Goal: Task Accomplishment & Management: Manage account settings

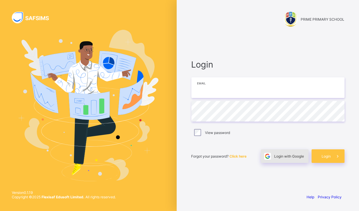
type input "**********"
click at [292, 157] on span "Login with Google" at bounding box center [290, 156] width 30 height 4
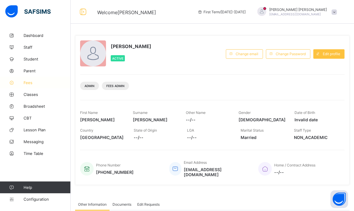
click at [21, 83] on icon at bounding box center [12, 82] width 24 height 4
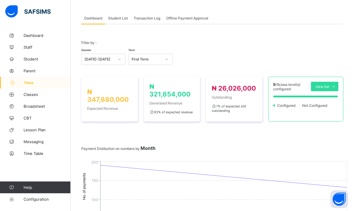
scroll to position [14, 0]
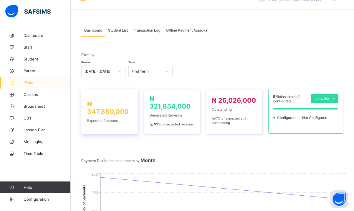
click at [107, 115] on span "₦ 347,880,000" at bounding box center [108, 107] width 42 height 15
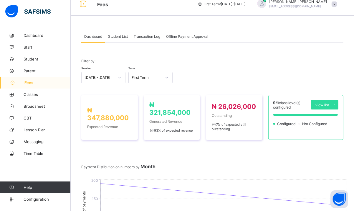
scroll to position [0, 0]
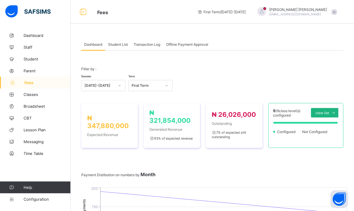
click at [329, 111] on span "view list" at bounding box center [323, 113] width 14 height 4
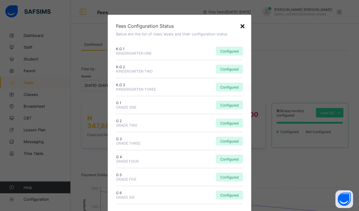
click at [240, 25] on div "×" at bounding box center [243, 26] width 6 height 10
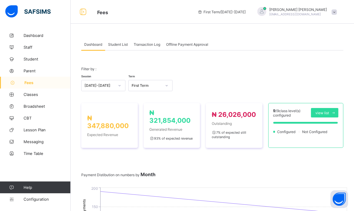
click at [126, 45] on span "Student List" at bounding box center [118, 44] width 20 height 4
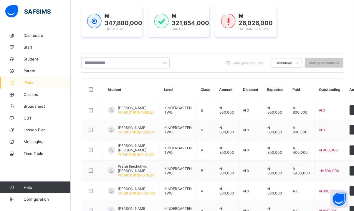
scroll to position [105, 0]
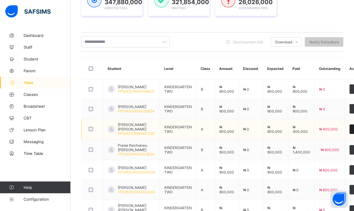
click at [354, 129] on span "View" at bounding box center [358, 129] width 8 height 4
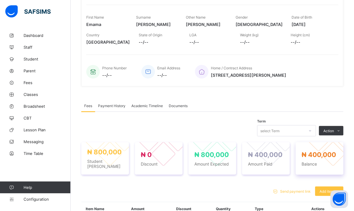
scroll to position [45, 0]
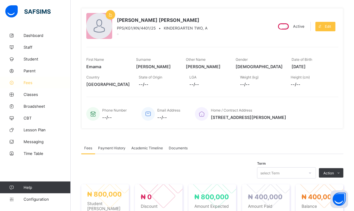
click at [29, 83] on span "Fees" at bounding box center [47, 82] width 47 height 5
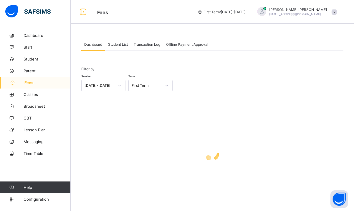
click at [115, 47] on div "Student List" at bounding box center [118, 44] width 26 height 12
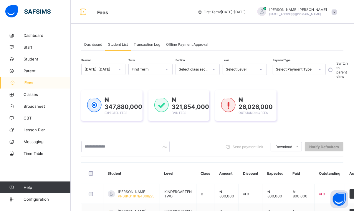
click at [119, 46] on span "Student List" at bounding box center [118, 44] width 20 height 4
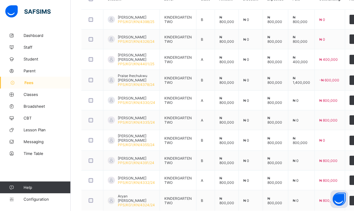
scroll to position [183, 0]
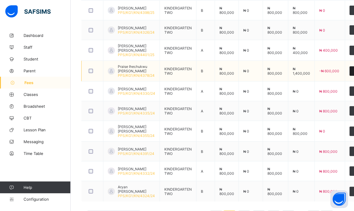
click at [350, 70] on div "View" at bounding box center [358, 70] width 17 height 9
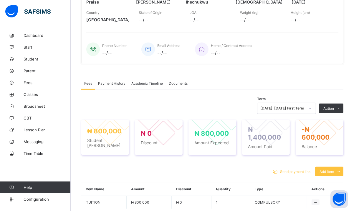
scroll to position [169, 0]
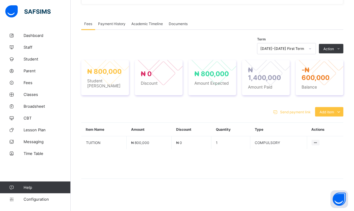
click at [110, 22] on span "Payment History" at bounding box center [111, 24] width 27 height 4
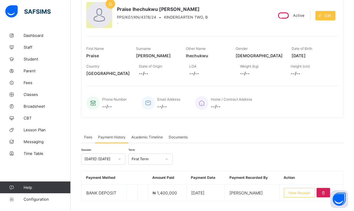
scroll to position [69, 0]
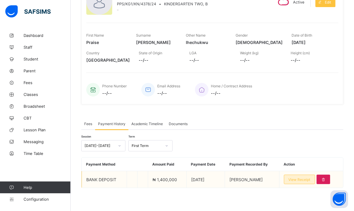
click at [297, 177] on span "View Receipt" at bounding box center [300, 179] width 22 height 4
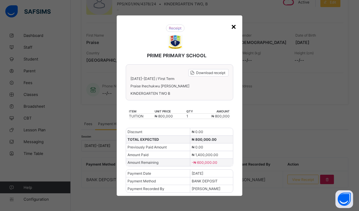
click at [234, 29] on div "×" at bounding box center [234, 26] width 6 height 10
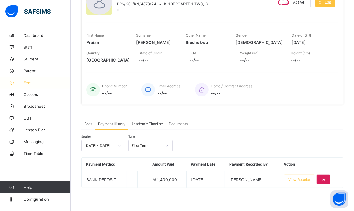
click at [24, 83] on span "Fees" at bounding box center [47, 82] width 47 height 5
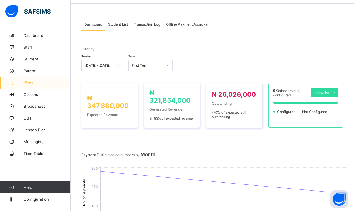
scroll to position [18, 0]
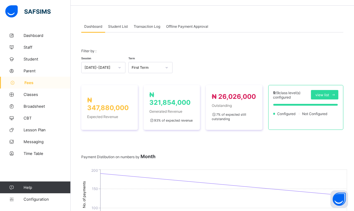
click at [116, 24] on span "Student List" at bounding box center [118, 26] width 20 height 4
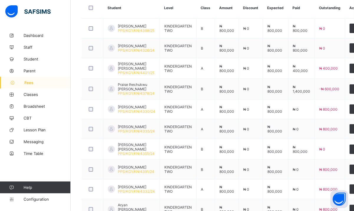
scroll to position [208, 0]
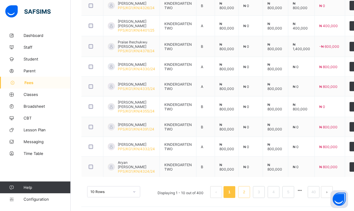
click at [247, 189] on link "2" at bounding box center [244, 192] width 6 height 8
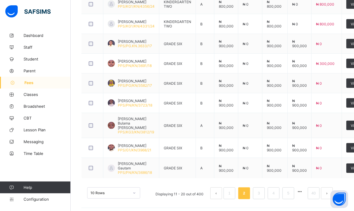
scroll to position [210, 0]
click at [262, 189] on link "3" at bounding box center [259, 193] width 6 height 8
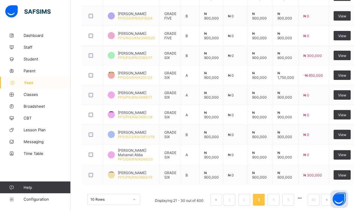
scroll to position [209, 0]
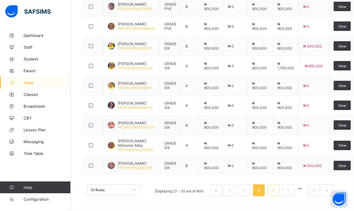
click at [277, 190] on link "4" at bounding box center [274, 190] width 6 height 8
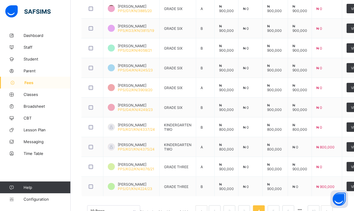
scroll to position [207, 0]
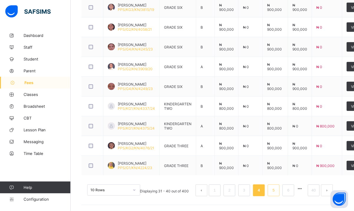
click at [277, 190] on link "5" at bounding box center [274, 190] width 6 height 8
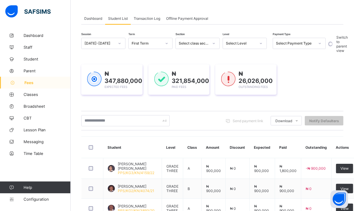
scroll to position [0, 0]
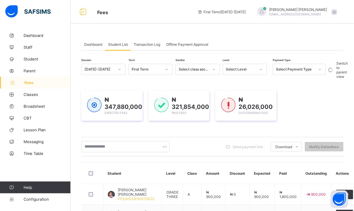
click at [290, 69] on div "Select Payment Type" at bounding box center [295, 69] width 39 height 4
click at [285, 111] on div "Unpaid" at bounding box center [299, 109] width 52 height 9
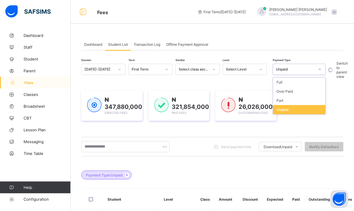
click at [297, 111] on div "Unpaid" at bounding box center [299, 109] width 52 height 9
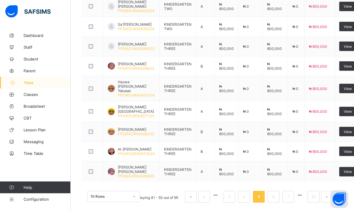
scroll to position [235, 0]
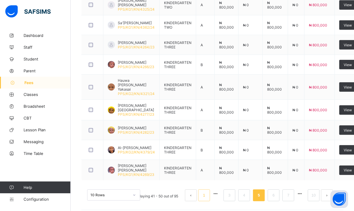
click at [210, 190] on li "1" at bounding box center [204, 195] width 12 height 12
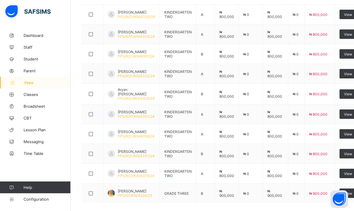
scroll to position [234, 0]
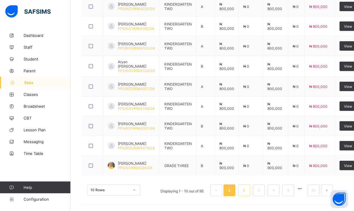
click at [247, 190] on link "2" at bounding box center [244, 190] width 6 height 8
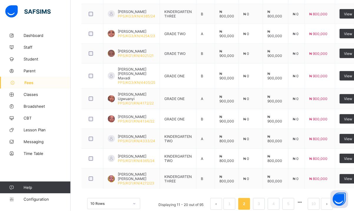
scroll to position [235, 0]
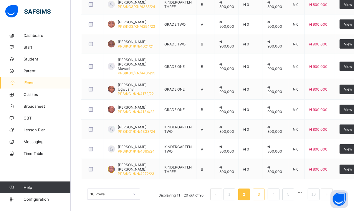
click at [262, 190] on link "3" at bounding box center [259, 194] width 6 height 8
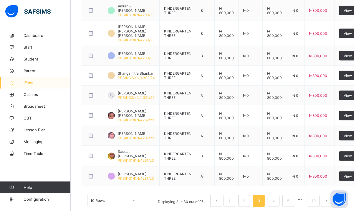
scroll to position [233, 0]
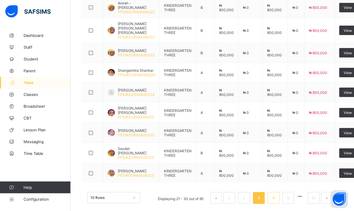
click at [277, 194] on link "4" at bounding box center [274, 198] width 6 height 8
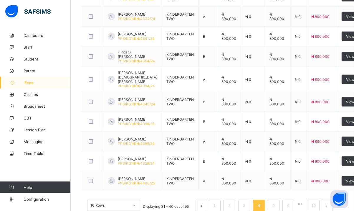
scroll to position [222, 0]
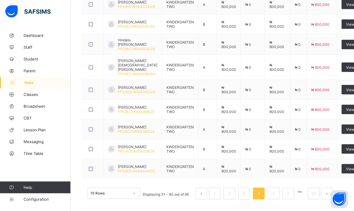
click at [277, 191] on link "5" at bounding box center [274, 194] width 6 height 8
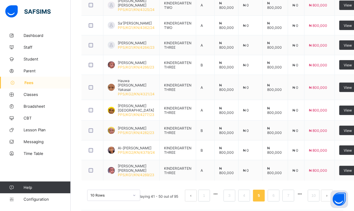
scroll to position [235, 0]
click at [330, 189] on button "next page" at bounding box center [327, 195] width 12 height 12
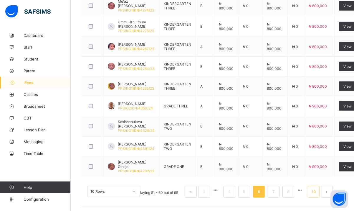
click at [318, 190] on link "10" at bounding box center [314, 192] width 8 height 8
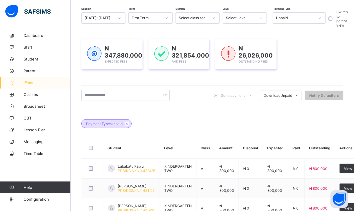
scroll to position [42, 0]
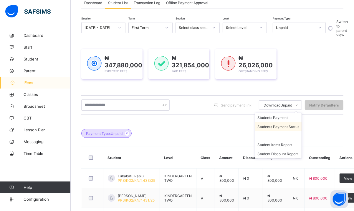
click at [290, 122] on li "Students Payment Status" at bounding box center [278, 126] width 47 height 9
click at [290, 148] on li "Student Items Report" at bounding box center [278, 144] width 47 height 9
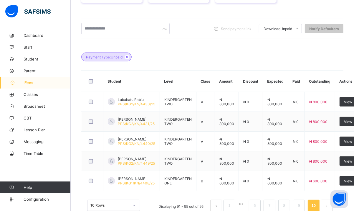
scroll to position [133, 0]
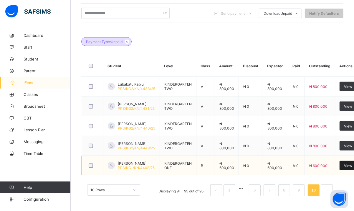
click at [344, 165] on span "View" at bounding box center [348, 165] width 8 height 4
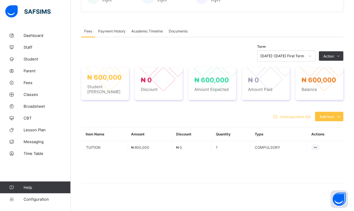
scroll to position [163, 0]
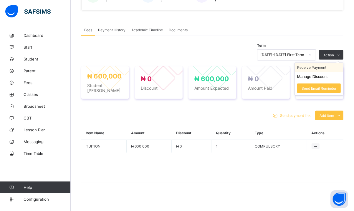
click at [320, 67] on li "Receive Payment" at bounding box center [319, 67] width 48 height 9
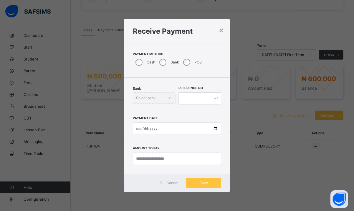
click at [168, 60] on div "Bank" at bounding box center [169, 62] width 24 height 12
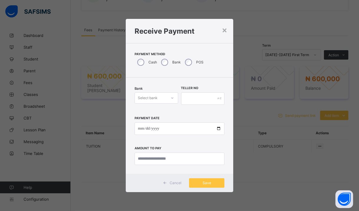
click at [159, 98] on div "Select bank" at bounding box center [151, 98] width 32 height 8
click at [156, 113] on div "Zenith Bank - Prime College Kano" at bounding box center [156, 113] width 43 height 14
click at [191, 101] on input "text" at bounding box center [203, 98] width 44 height 12
click at [227, 29] on div "×" at bounding box center [225, 30] width 6 height 10
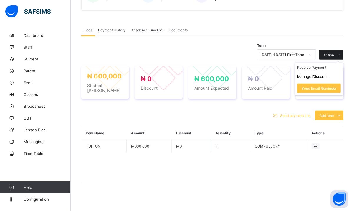
click at [334, 53] on span "Action" at bounding box center [329, 55] width 11 height 4
click at [318, 70] on li "Receive Payment" at bounding box center [319, 67] width 48 height 9
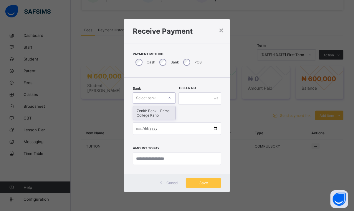
click at [149, 94] on div "Select bank" at bounding box center [146, 97] width 20 height 11
click at [152, 116] on div "Zenith Bank - Prime College Kano" at bounding box center [154, 113] width 42 height 14
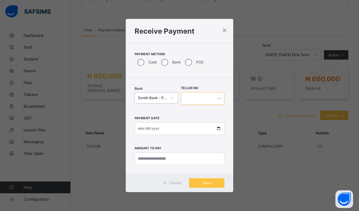
click at [190, 99] on input "text" at bounding box center [203, 98] width 44 height 12
click at [224, 29] on div "×" at bounding box center [225, 30] width 6 height 10
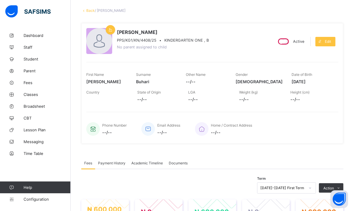
scroll to position [19, 0]
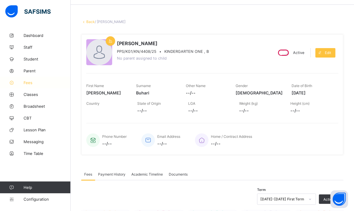
click at [26, 83] on span "Fees" at bounding box center [47, 82] width 47 height 5
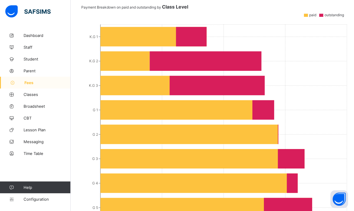
scroll to position [314, 0]
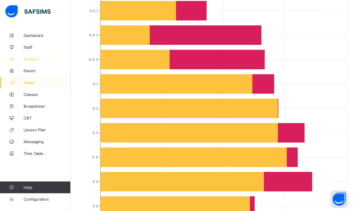
click at [26, 61] on span "Student" at bounding box center [47, 59] width 47 height 5
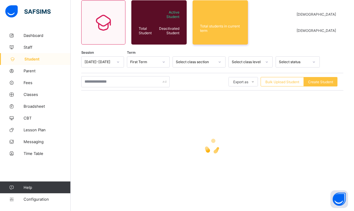
scroll to position [170, 0]
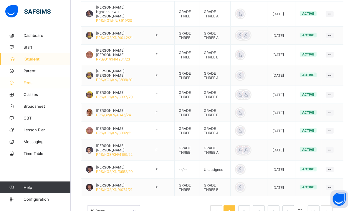
click at [27, 82] on span "Fees" at bounding box center [47, 82] width 47 height 5
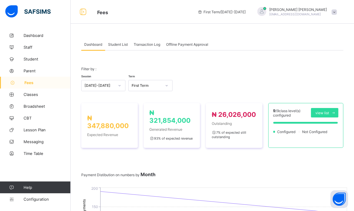
click at [120, 43] on span "Student List" at bounding box center [118, 44] width 20 height 4
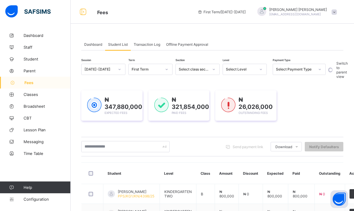
click at [257, 66] on div at bounding box center [261, 69] width 10 height 9
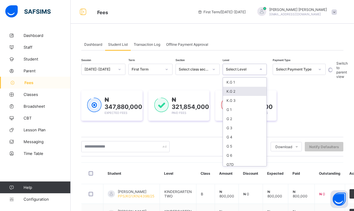
click at [230, 92] on div "K.G 2" at bounding box center [245, 91] width 44 height 9
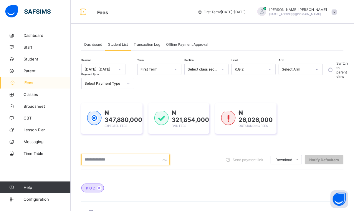
click at [132, 162] on input "text" at bounding box center [125, 159] width 88 height 11
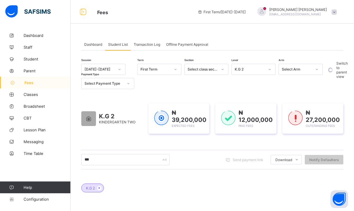
click at [117, 81] on div "Select Payment Type" at bounding box center [104, 83] width 39 height 4
click at [116, 126] on div "Unpaid" at bounding box center [108, 123] width 52 height 9
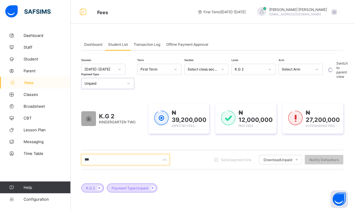
click at [106, 160] on input "***" at bounding box center [125, 159] width 88 height 11
type input "*"
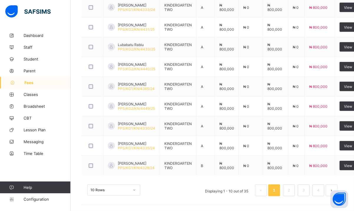
scroll to position [247, 0]
click at [321, 189] on link "4" at bounding box center [319, 190] width 6 height 8
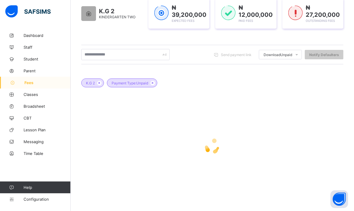
scroll to position [148, 0]
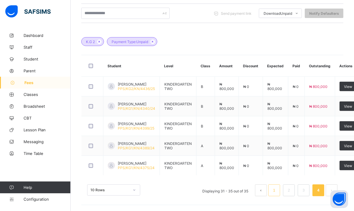
click at [277, 190] on link "1" at bounding box center [275, 190] width 6 height 8
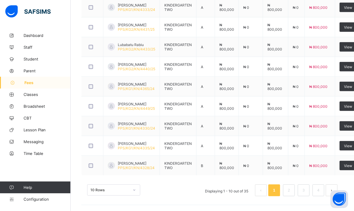
scroll to position [247, 0]
click at [292, 188] on link "2" at bounding box center [289, 190] width 6 height 8
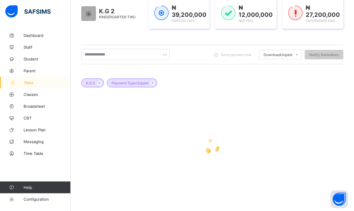
scroll to position [246, 0]
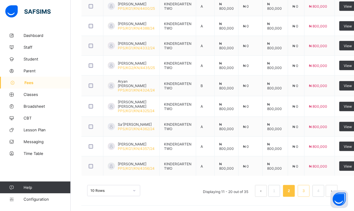
click at [307, 190] on link "3" at bounding box center [304, 191] width 6 height 8
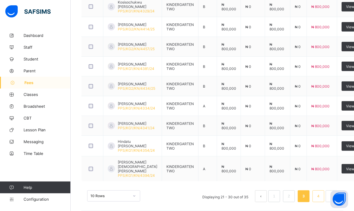
click at [321, 192] on link "4" at bounding box center [319, 196] width 6 height 8
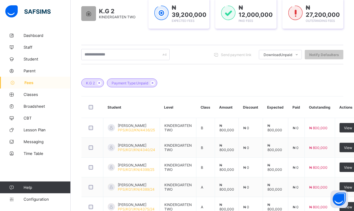
scroll to position [148, 0]
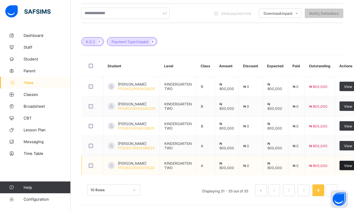
click at [342, 165] on div "View" at bounding box center [348, 165] width 17 height 9
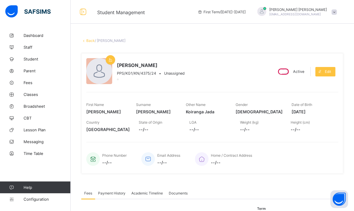
scroll to position [163, 0]
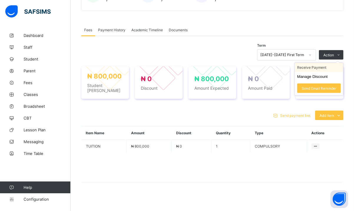
click at [322, 68] on li "Receive Payment" at bounding box center [319, 67] width 48 height 9
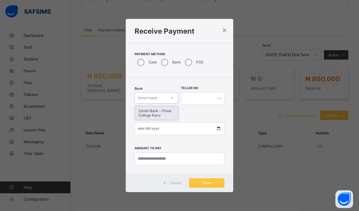
click at [165, 98] on div "Select bank" at bounding box center [151, 98] width 32 height 8
click at [165, 112] on div "Zenith Bank - Prime College Kano" at bounding box center [156, 113] width 43 height 14
click at [196, 101] on input "text" at bounding box center [203, 98] width 44 height 12
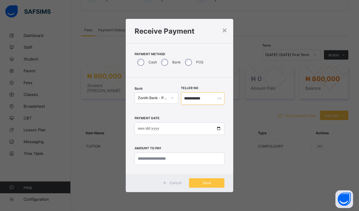
type input "**********"
click at [141, 126] on input "date" at bounding box center [180, 128] width 90 height 12
type input "**********"
click at [157, 159] on input "currency" at bounding box center [180, 158] width 90 height 12
type input "***"
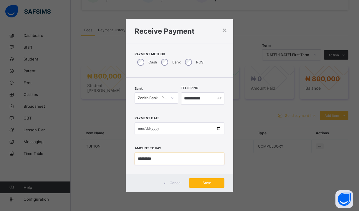
type input "*********"
click at [208, 186] on div "Save" at bounding box center [206, 182] width 35 height 9
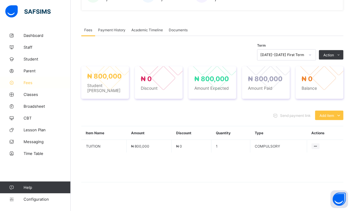
click at [25, 79] on link "Fees" at bounding box center [35, 83] width 71 height 12
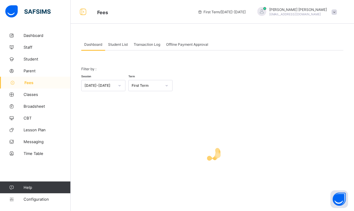
click at [114, 40] on div "Student List" at bounding box center [118, 44] width 26 height 12
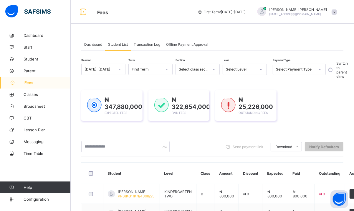
click at [240, 70] on div "Select Level" at bounding box center [241, 69] width 30 height 4
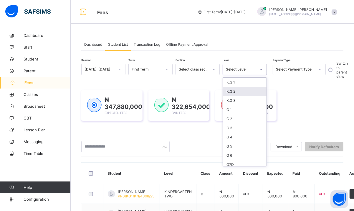
click at [239, 92] on div "K.G 2" at bounding box center [245, 91] width 44 height 9
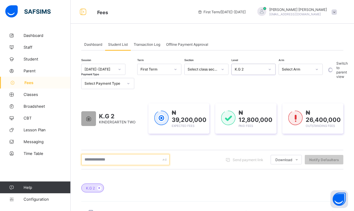
click at [137, 158] on input "text" at bounding box center [125, 159] width 88 height 11
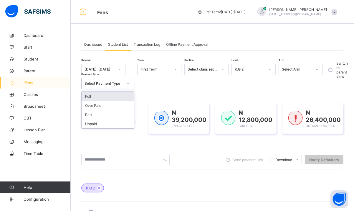
click at [88, 81] on div "Select Payment Type" at bounding box center [102, 83] width 41 height 8
click at [104, 123] on div "Unpaid" at bounding box center [108, 123] width 52 height 9
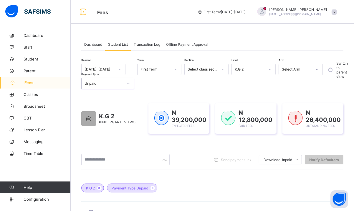
scroll to position [184, 0]
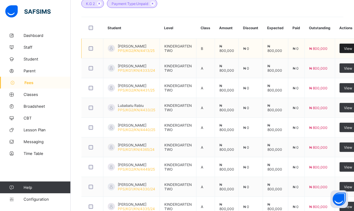
click at [342, 47] on div "View" at bounding box center [348, 48] width 17 height 9
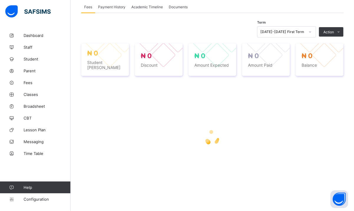
scroll to position [163, 0]
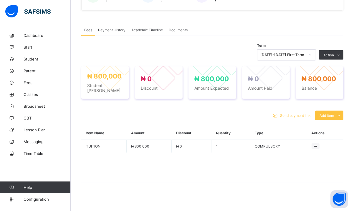
click at [337, 34] on div "Fees Payment History Academic Timeline Documents" at bounding box center [212, 30] width 262 height 12
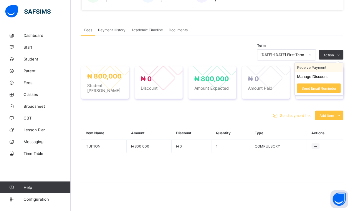
click at [319, 68] on li "Receive Payment" at bounding box center [319, 67] width 48 height 9
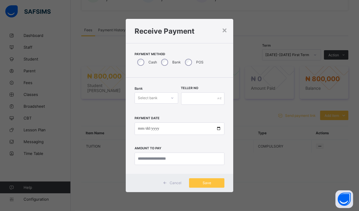
click at [167, 96] on div at bounding box center [172, 97] width 10 height 9
click at [162, 113] on div "Zenith Bank - Prime College Kano" at bounding box center [156, 113] width 43 height 14
click at [194, 96] on input "text" at bounding box center [203, 98] width 44 height 12
click at [225, 30] on div "×" at bounding box center [225, 30] width 6 height 10
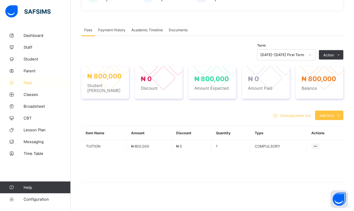
click at [33, 80] on span "Fees" at bounding box center [47, 82] width 47 height 5
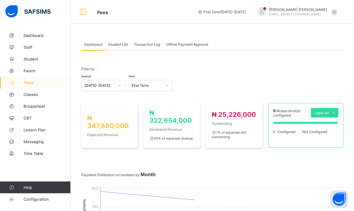
click at [116, 46] on span "Student List" at bounding box center [118, 44] width 20 height 4
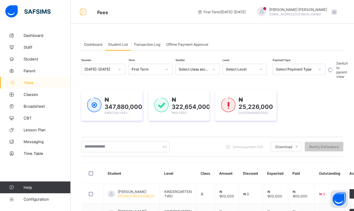
click at [313, 70] on div "Select Payment Type" at bounding box center [295, 69] width 39 height 4
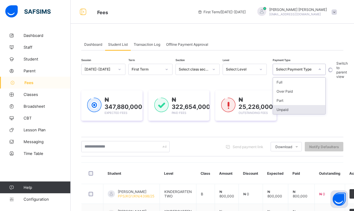
click at [293, 107] on div "Unpaid" at bounding box center [299, 109] width 52 height 9
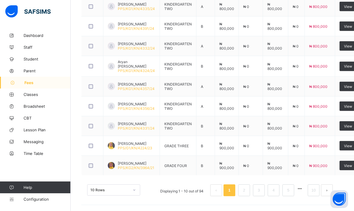
scroll to position [49, 0]
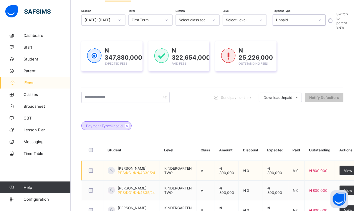
click at [137, 163] on td "[PERSON_NAME] Tijjani PPS/KG1/KN/4330/24" at bounding box center [131, 171] width 57 height 20
click at [341, 172] on div "View" at bounding box center [348, 170] width 17 height 9
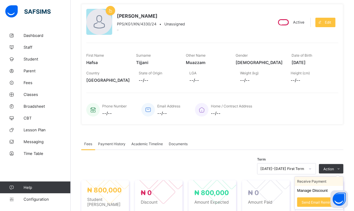
click at [314, 182] on li "Receive Payment" at bounding box center [319, 181] width 48 height 9
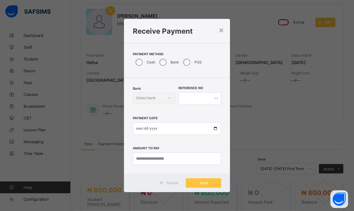
click at [172, 61] on label "Bank" at bounding box center [175, 62] width 9 height 4
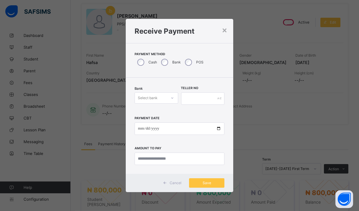
click at [167, 97] on div at bounding box center [172, 98] width 11 height 11
click at [149, 117] on div "Zenith Bank - Prime College Kano" at bounding box center [156, 113] width 43 height 14
click at [185, 101] on input "text" at bounding box center [203, 98] width 44 height 12
type input "********"
click at [141, 129] on input "date" at bounding box center [180, 128] width 90 height 12
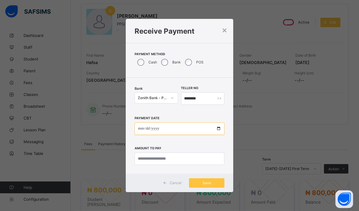
type input "**********"
click at [172, 126] on input "**********" at bounding box center [180, 128] width 90 height 12
type input "**********"
click at [152, 159] on input "currency" at bounding box center [180, 158] width 90 height 12
type input "*********"
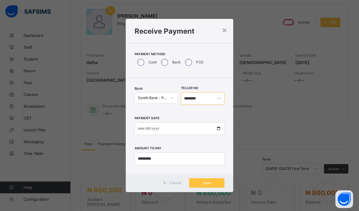
click at [203, 103] on input "********" at bounding box center [203, 98] width 44 height 12
type input "**********"
click at [207, 182] on span "Save" at bounding box center [207, 182] width 27 height 4
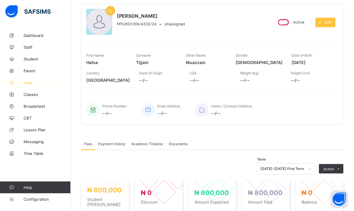
click at [27, 77] on link "Fees" at bounding box center [35, 83] width 71 height 12
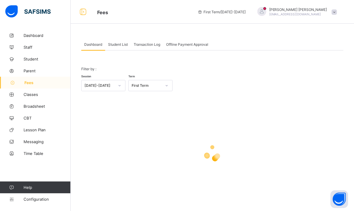
click at [112, 43] on span "Student List" at bounding box center [118, 44] width 20 height 4
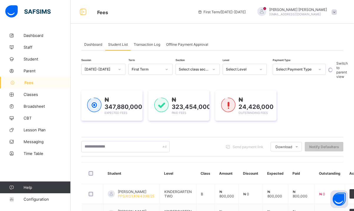
click at [249, 70] on div "Select Level" at bounding box center [241, 69] width 30 height 4
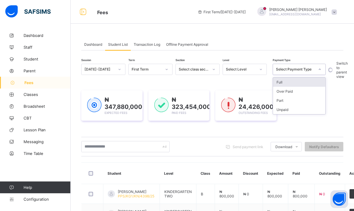
click at [306, 68] on div "Select Payment Type" at bounding box center [295, 69] width 39 height 4
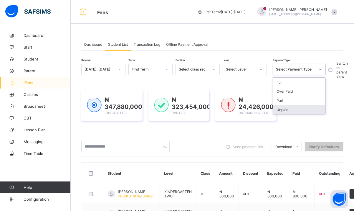
click at [292, 109] on div "Unpaid" at bounding box center [299, 109] width 52 height 9
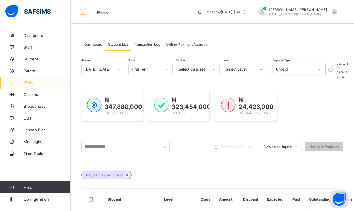
scroll to position [184, 0]
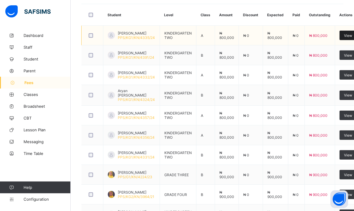
click at [341, 34] on div "View" at bounding box center [348, 35] width 17 height 9
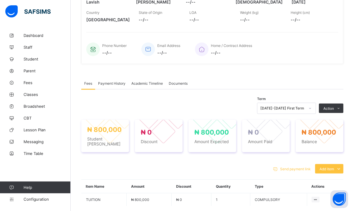
scroll to position [163, 0]
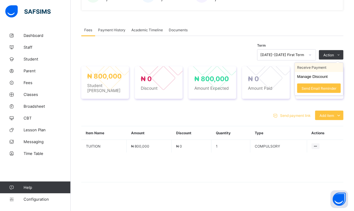
click at [316, 68] on li "Receive Payment" at bounding box center [319, 67] width 48 height 9
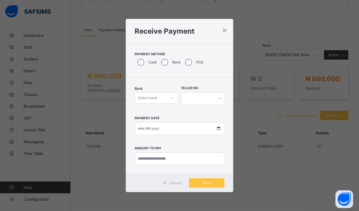
click at [163, 101] on div "Select bank" at bounding box center [151, 98] width 32 height 8
click at [161, 116] on div "Zenith Bank - Prime College Kano" at bounding box center [156, 113] width 43 height 14
click at [196, 100] on input "text" at bounding box center [203, 98] width 44 height 12
type input "**********"
click at [139, 129] on input "date" at bounding box center [180, 128] width 90 height 12
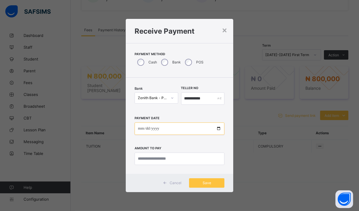
type input "**********"
click at [156, 160] on input "currency" at bounding box center [180, 158] width 90 height 12
type input "***"
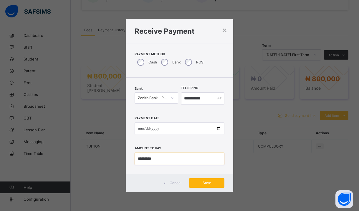
type input "*********"
click at [208, 186] on div "Save" at bounding box center [206, 182] width 35 height 9
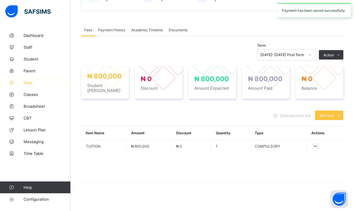
click at [32, 79] on link "Fees" at bounding box center [35, 83] width 71 height 12
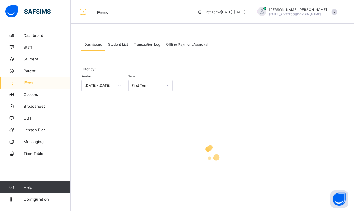
click at [122, 46] on span "Student List" at bounding box center [118, 44] width 20 height 4
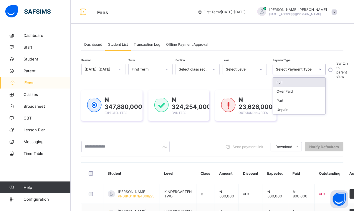
click at [294, 69] on div "Select Payment Type" at bounding box center [295, 69] width 39 height 4
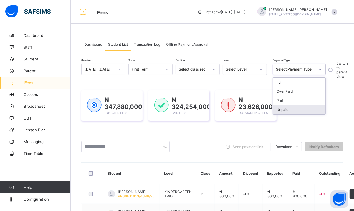
click at [290, 112] on div "Unpaid" at bounding box center [299, 109] width 52 height 9
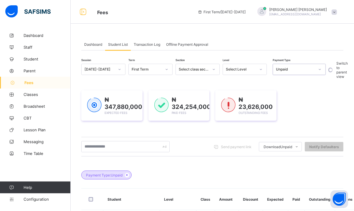
scroll to position [184, 0]
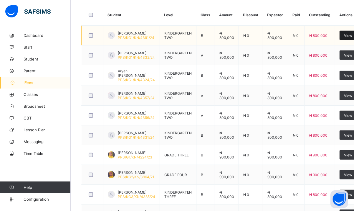
click at [341, 34] on div "View" at bounding box center [348, 35] width 17 height 9
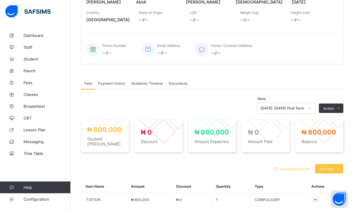
scroll to position [163, 0]
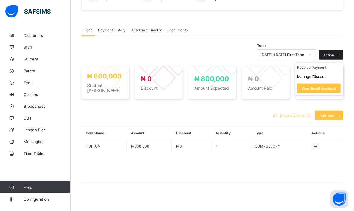
click at [331, 54] on span "Action" at bounding box center [329, 55] width 11 height 4
click at [316, 66] on li "Receive Payment" at bounding box center [319, 67] width 48 height 9
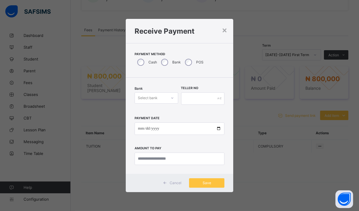
click at [165, 95] on div "Select bank" at bounding box center [151, 98] width 32 height 8
click at [155, 117] on div "Zenith Bank - Prime College Kano" at bounding box center [156, 113] width 43 height 14
click at [205, 96] on input "text" at bounding box center [203, 98] width 44 height 12
type input "********"
click at [139, 128] on input "date" at bounding box center [180, 128] width 90 height 12
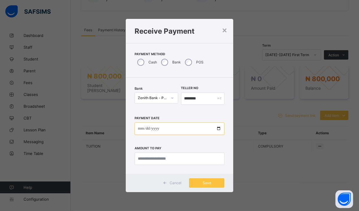
type input "**********"
click at [153, 156] on input "currency" at bounding box center [180, 158] width 90 height 12
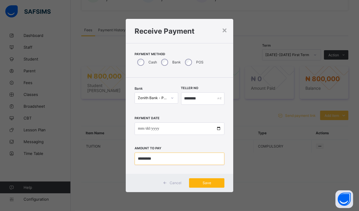
type input "*********"
click at [209, 185] on div "Save" at bounding box center [206, 182] width 35 height 9
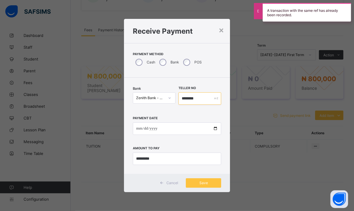
click at [203, 98] on input "********" at bounding box center [200, 98] width 43 height 12
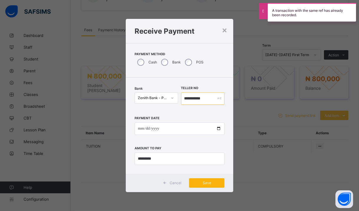
type input "**********"
click at [199, 183] on span "Save" at bounding box center [207, 182] width 27 height 4
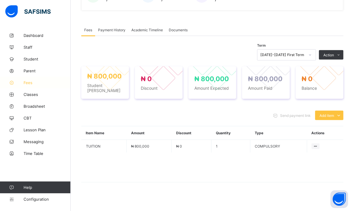
click at [28, 83] on span "Fees" at bounding box center [47, 82] width 47 height 5
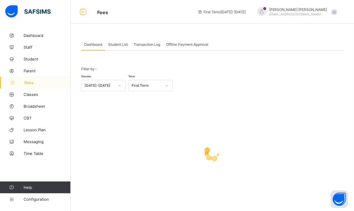
click at [119, 44] on span "Student List" at bounding box center [118, 44] width 20 height 4
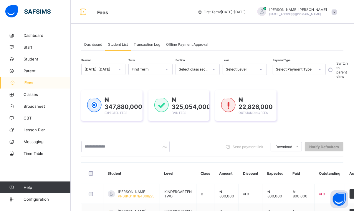
click at [291, 71] on div "Select Payment Type" at bounding box center [293, 69] width 41 height 8
click at [286, 109] on div "Unpaid" at bounding box center [299, 109] width 52 height 9
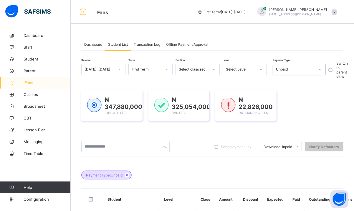
scroll to position [184, 0]
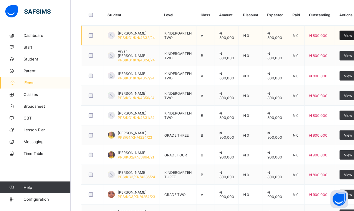
click at [341, 34] on div "View" at bounding box center [348, 35] width 17 height 9
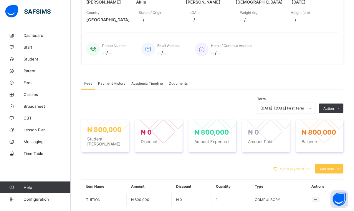
scroll to position [163, 0]
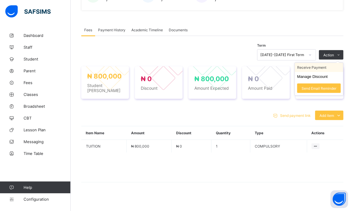
click at [323, 65] on li "Receive Payment" at bounding box center [319, 67] width 48 height 9
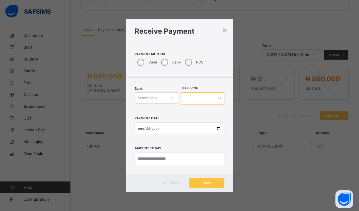
click at [193, 102] on input "text" at bounding box center [203, 98] width 44 height 12
type input "********"
click at [153, 97] on div "Select bank" at bounding box center [148, 97] width 20 height 11
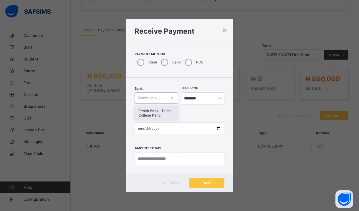
click at [154, 109] on div "Zenith Bank - Prime College Kano" at bounding box center [156, 113] width 43 height 14
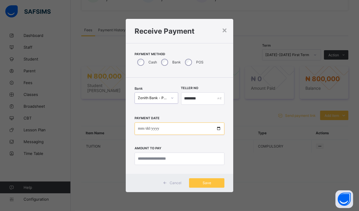
click at [138, 129] on input "date" at bounding box center [180, 128] width 90 height 12
type input "**********"
click at [152, 160] on input "currency" at bounding box center [180, 158] width 90 height 12
click at [204, 99] on input "********" at bounding box center [203, 98] width 44 height 12
type input "**********"
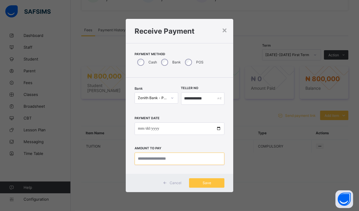
click at [161, 160] on input "currency" at bounding box center [180, 158] width 90 height 12
type input "*********"
click at [213, 179] on div "Save" at bounding box center [206, 182] width 35 height 9
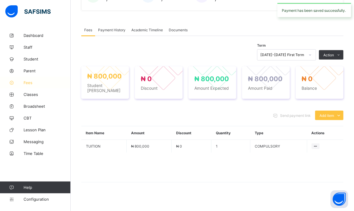
click at [25, 87] on link "Fees" at bounding box center [35, 83] width 71 height 12
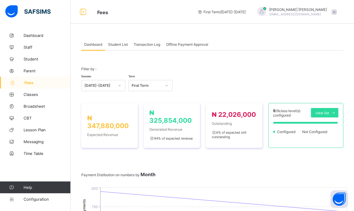
click at [116, 48] on div "Student List" at bounding box center [118, 44] width 26 height 12
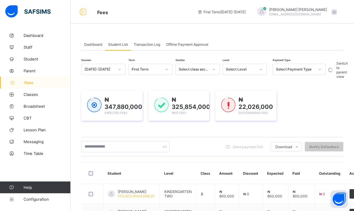
click at [296, 71] on div "Select Payment Type" at bounding box center [295, 69] width 39 height 4
click at [285, 107] on div "Unpaid" at bounding box center [299, 109] width 52 height 9
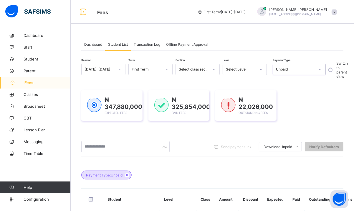
scroll to position [184, 0]
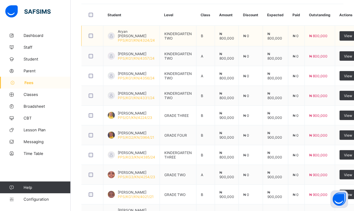
click at [124, 33] on span "Aryan [PERSON_NAME]" at bounding box center [136, 33] width 37 height 9
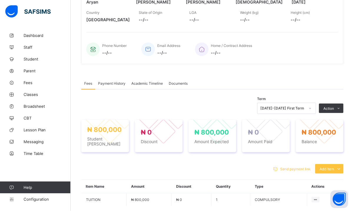
scroll to position [163, 0]
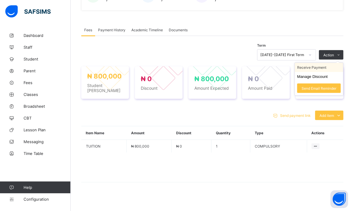
click at [314, 70] on li "Receive Payment" at bounding box center [319, 67] width 48 height 9
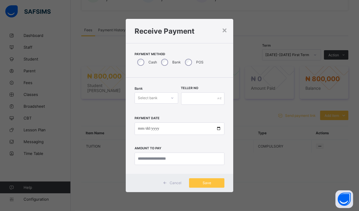
click at [161, 99] on div "Select bank" at bounding box center [151, 98] width 32 height 8
click at [159, 114] on div "Zenith Bank - Prime College Kano" at bounding box center [156, 113] width 43 height 14
click at [192, 103] on input "text" at bounding box center [203, 98] width 44 height 12
type input "**********"
click at [138, 130] on input "date" at bounding box center [180, 128] width 90 height 12
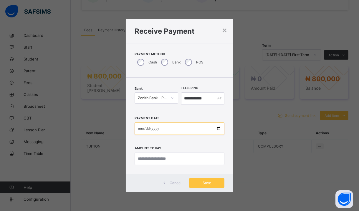
type input "**********"
click at [157, 156] on input "currency" at bounding box center [180, 158] width 90 height 12
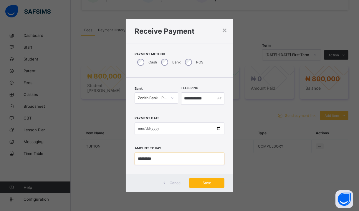
type input "*********"
click at [208, 182] on span "Save" at bounding box center [207, 182] width 27 height 4
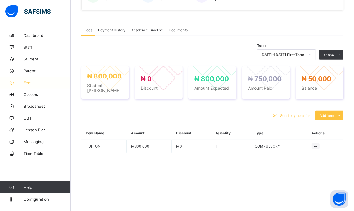
click at [29, 81] on span "Fees" at bounding box center [47, 82] width 47 height 5
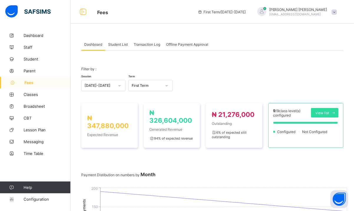
click at [120, 45] on span "Student List" at bounding box center [118, 44] width 20 height 4
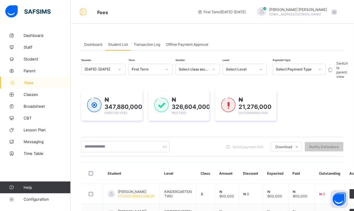
click at [298, 73] on div "Select Payment Type" at bounding box center [293, 69] width 41 height 8
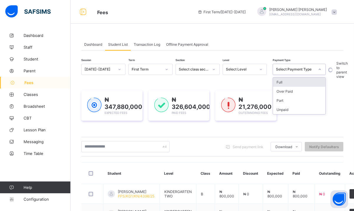
click at [280, 80] on div "Full" at bounding box center [299, 82] width 52 height 9
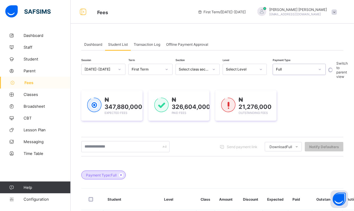
click at [297, 72] on div "Full" at bounding box center [293, 69] width 41 height 8
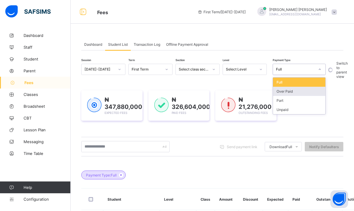
click at [288, 94] on div "Over Paid" at bounding box center [299, 91] width 52 height 9
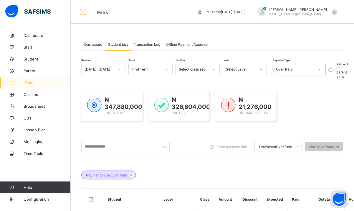
click at [284, 68] on div "Over Paid" at bounding box center [295, 69] width 39 height 4
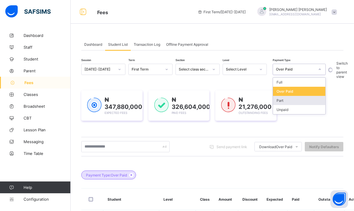
click at [281, 101] on div "Part" at bounding box center [299, 100] width 52 height 9
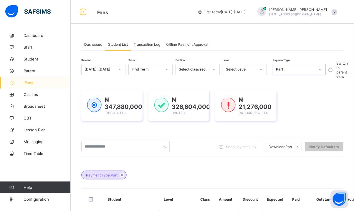
scroll to position [184, 0]
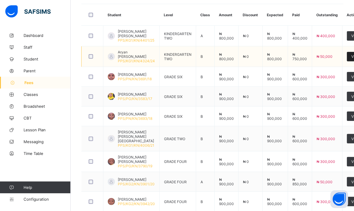
click at [349, 54] on div "View" at bounding box center [355, 56] width 17 height 9
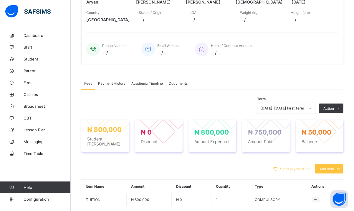
scroll to position [163, 0]
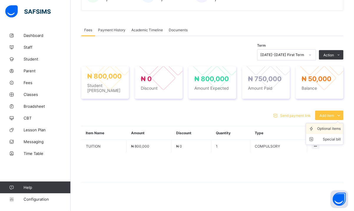
click at [333, 126] on div "Optional items" at bounding box center [330, 129] width 24 height 6
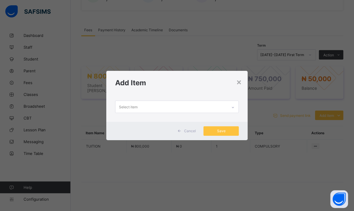
click at [156, 108] on div "Select item" at bounding box center [172, 106] width 112 height 11
click at [336, 114] on div "× Add Item 0 results available. Select is focused ,type to refine list, press D…" at bounding box center [177, 105] width 354 height 211
click at [241, 86] on div "×" at bounding box center [239, 82] width 6 height 10
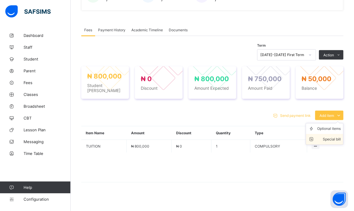
click at [337, 136] on div "Special bill" at bounding box center [330, 139] width 24 height 6
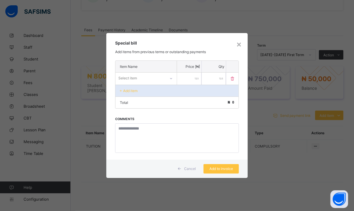
click at [136, 77] on div "Select item" at bounding box center [128, 78] width 19 height 11
click at [239, 47] on div "×" at bounding box center [239, 44] width 6 height 10
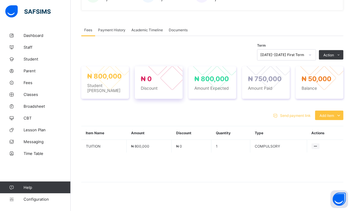
click at [151, 80] on span "₦ 0" at bounding box center [146, 79] width 11 height 8
click at [158, 78] on span "₦ 0" at bounding box center [159, 79] width 36 height 8
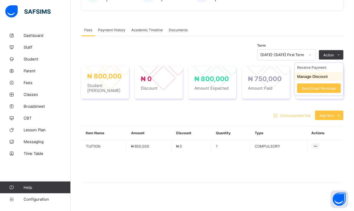
click at [312, 77] on button "Manage Discount" at bounding box center [313, 76] width 31 height 4
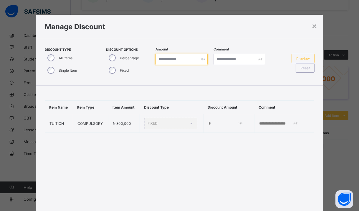
click at [167, 60] on input "*" at bounding box center [182, 59] width 52 height 11
click at [175, 59] on input "****" at bounding box center [182, 59] width 52 height 11
type input "*****"
click at [230, 61] on input "text" at bounding box center [240, 59] width 52 height 11
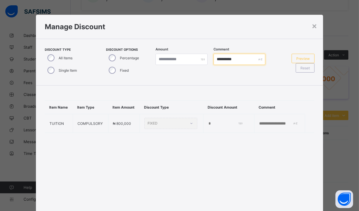
type input "**********"
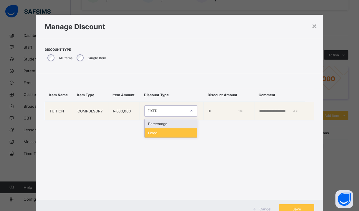
click at [161, 113] on div "FIXED" at bounding box center [167, 111] width 39 height 4
click at [155, 137] on div "Fixed" at bounding box center [171, 132] width 52 height 9
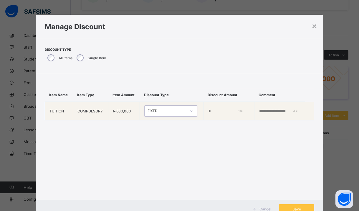
click at [208, 114] on input "*" at bounding box center [225, 111] width 34 height 5
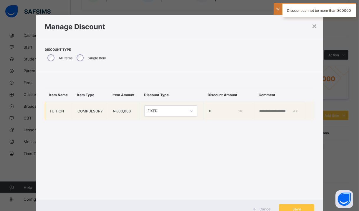
type input "*****"
click at [259, 114] on input "text" at bounding box center [279, 111] width 41 height 5
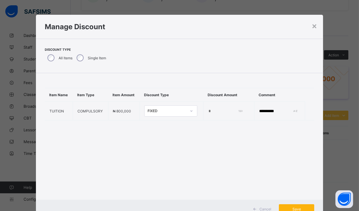
type input "**********"
click at [299, 206] on div "Save" at bounding box center [296, 208] width 35 height 9
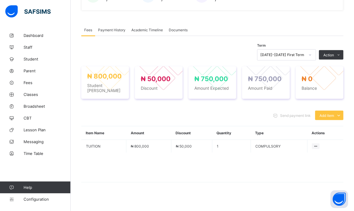
click at [109, 32] on div "Payment History" at bounding box center [111, 30] width 33 height 12
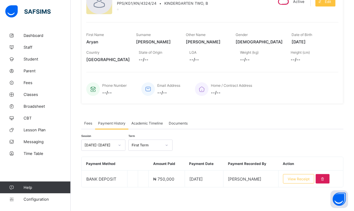
scroll to position [69, 0]
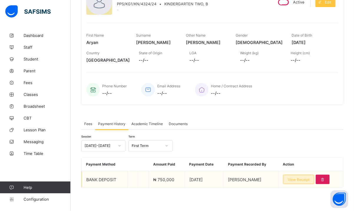
click at [298, 178] on span "View Receipt" at bounding box center [299, 179] width 22 height 4
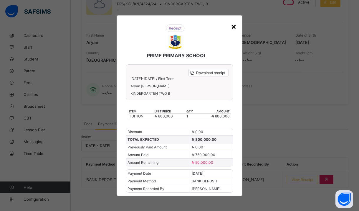
click at [233, 24] on div "×" at bounding box center [234, 26] width 6 height 10
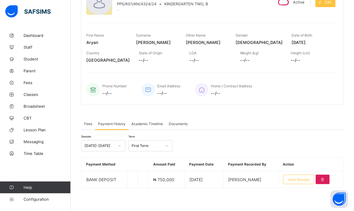
click at [92, 124] on span "Fees" at bounding box center [88, 123] width 8 height 4
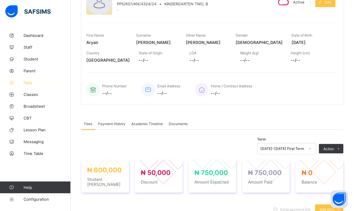
click at [28, 81] on span "Fees" at bounding box center [47, 82] width 47 height 5
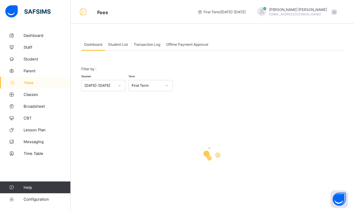
click at [113, 47] on div "Student List" at bounding box center [118, 44] width 26 height 12
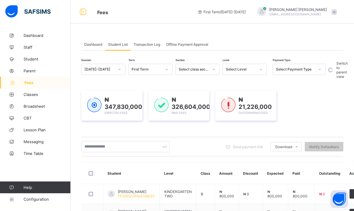
click at [290, 74] on div "Select Payment Type" at bounding box center [299, 69] width 53 height 11
click at [284, 110] on div "Unpaid" at bounding box center [299, 109] width 52 height 9
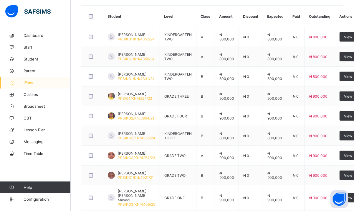
scroll to position [184, 0]
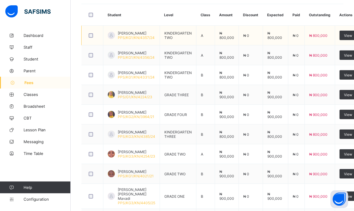
click at [141, 32] on span "[PERSON_NAME]" at bounding box center [136, 33] width 37 height 4
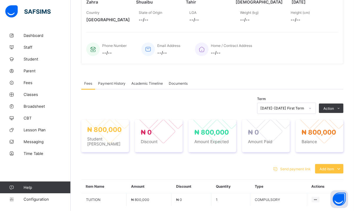
scroll to position [163, 0]
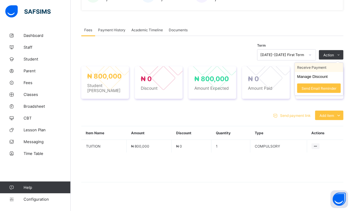
click at [317, 68] on li "Receive Payment" at bounding box center [319, 67] width 48 height 9
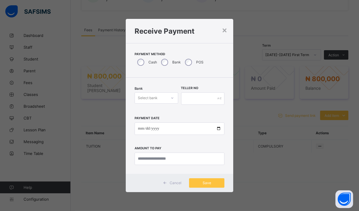
click at [160, 93] on div "Select bank" at bounding box center [157, 97] width 44 height 11
click at [160, 109] on div "Zenith Bank - Prime College Kano" at bounding box center [156, 113] width 43 height 14
click at [199, 99] on input "text" at bounding box center [203, 98] width 44 height 12
type input "********"
click at [139, 129] on input "date" at bounding box center [180, 128] width 90 height 12
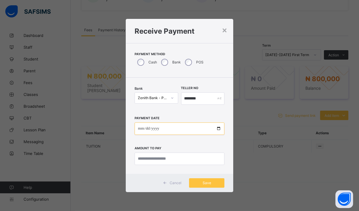
type input "**********"
click at [152, 161] on input "currency" at bounding box center [180, 158] width 90 height 12
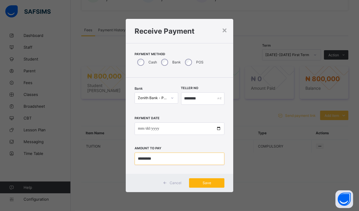
type input "*********"
click at [200, 181] on span "Save" at bounding box center [207, 182] width 27 height 4
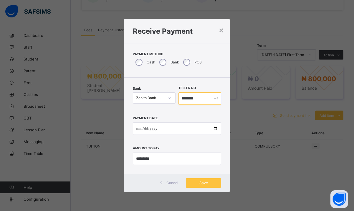
click at [201, 96] on input "********" at bounding box center [200, 98] width 43 height 12
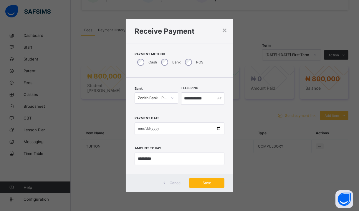
click at [210, 183] on span "Save" at bounding box center [207, 182] width 27 height 4
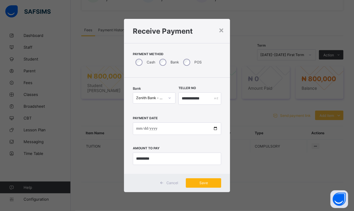
click at [206, 181] on span "Save" at bounding box center [203, 182] width 27 height 4
click at [205, 98] on input "**********" at bounding box center [200, 98] width 43 height 12
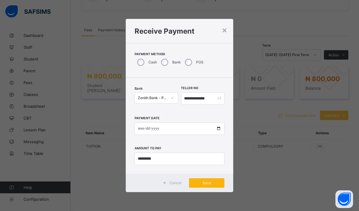
click at [196, 180] on div "Save" at bounding box center [206, 182] width 35 height 9
click at [212, 98] on input "**********" at bounding box center [203, 98] width 44 height 12
click at [207, 181] on span "Save" at bounding box center [207, 182] width 27 height 4
click at [209, 99] on input "**********" at bounding box center [203, 98] width 44 height 12
type input "**********"
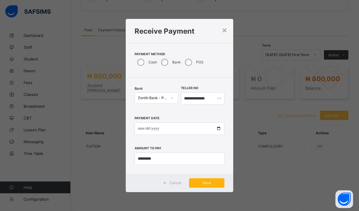
click at [201, 182] on span "Save" at bounding box center [207, 182] width 27 height 4
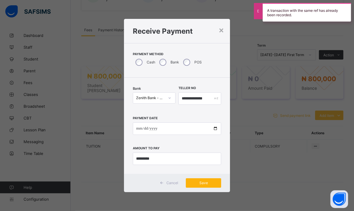
click at [212, 182] on span "Save" at bounding box center [203, 182] width 27 height 4
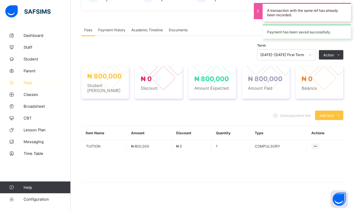
click at [31, 80] on span "Fees" at bounding box center [47, 82] width 47 height 5
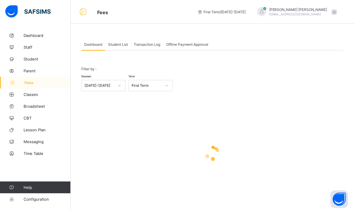
click at [117, 42] on div "Student List" at bounding box center [118, 44] width 26 height 12
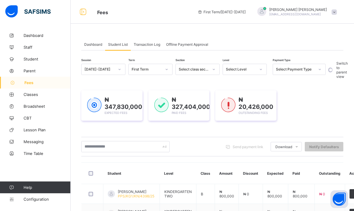
click at [309, 70] on div "Select Payment Type" at bounding box center [295, 69] width 39 height 4
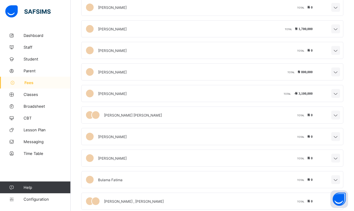
scroll to position [369, 0]
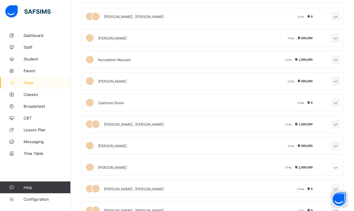
click at [340, 166] on icon at bounding box center [336, 168] width 7 height 6
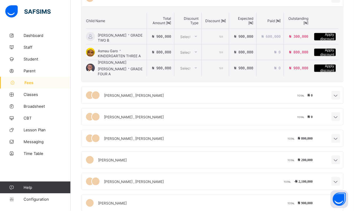
scroll to position [606, 0]
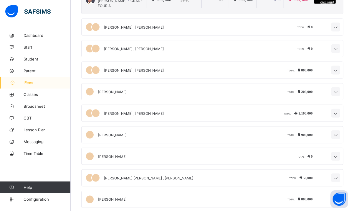
click at [340, 176] on icon at bounding box center [336, 178] width 7 height 6
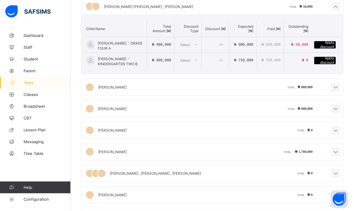
scroll to position [764, 0]
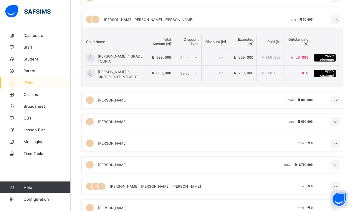
click at [331, 57] on span "Apply discount" at bounding box center [325, 57] width 19 height 9
click at [195, 56] on div at bounding box center [196, 57] width 10 height 9
click at [191, 72] on div "Fixed amount" at bounding box center [190, 73] width 24 height 14
click at [216, 55] on input "number" at bounding box center [215, 57] width 21 height 15
type input "*****"
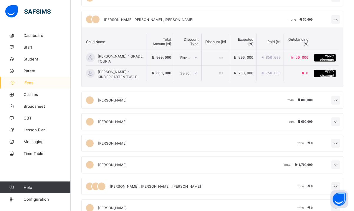
click at [330, 53] on span "Apply discount" at bounding box center [325, 57] width 19 height 9
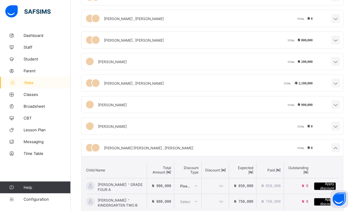
scroll to position [633, 0]
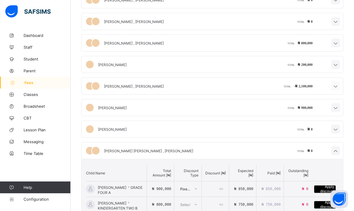
click at [340, 85] on icon at bounding box center [336, 86] width 7 height 6
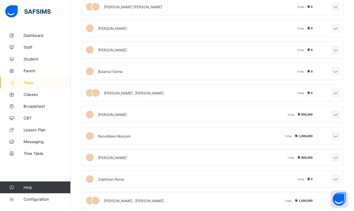
scroll to position [291, 0]
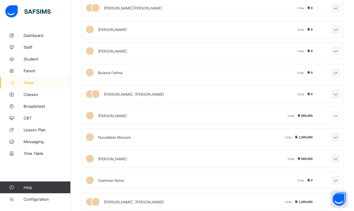
click at [340, 115] on icon at bounding box center [336, 116] width 7 height 6
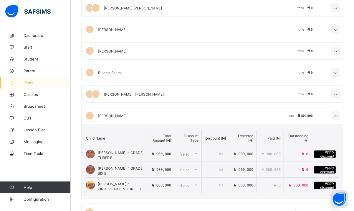
scroll to position [107, 0]
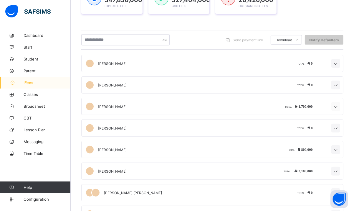
click at [341, 103] on div at bounding box center [336, 106] width 9 height 9
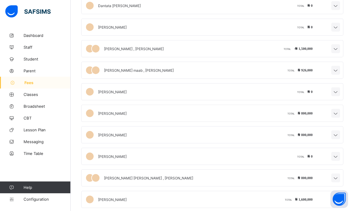
scroll to position [1887, 0]
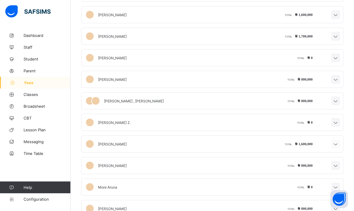
click at [340, 141] on icon at bounding box center [336, 144] width 7 height 6
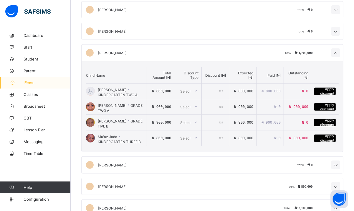
scroll to position [0, 0]
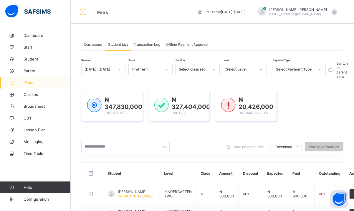
click at [35, 85] on link "Fees" at bounding box center [35, 83] width 71 height 12
click at [235, 68] on div "Select Level" at bounding box center [241, 69] width 30 height 4
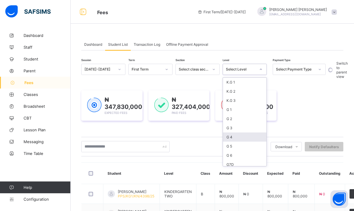
click at [230, 139] on div "G 4" at bounding box center [245, 136] width 44 height 9
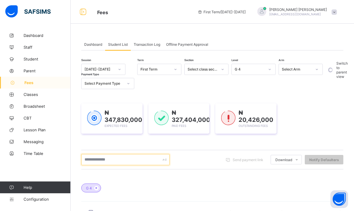
click at [101, 159] on input "text" at bounding box center [125, 159] width 88 height 11
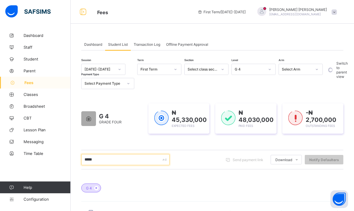
scroll to position [127, 0]
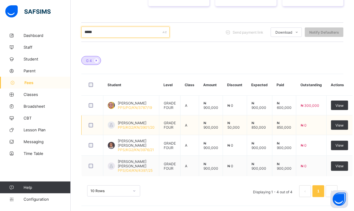
type input "*****"
click at [127, 121] on span "[PERSON_NAME]" at bounding box center [136, 123] width 37 height 4
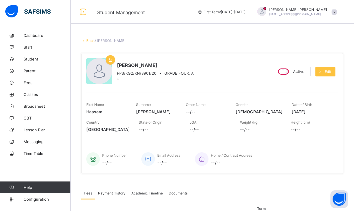
scroll to position [163, 0]
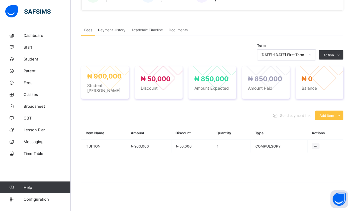
click at [116, 30] on span "Payment History" at bounding box center [111, 30] width 27 height 4
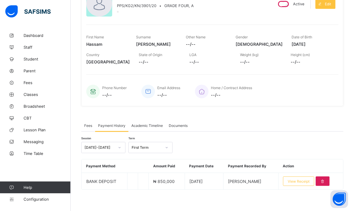
scroll to position [69, 0]
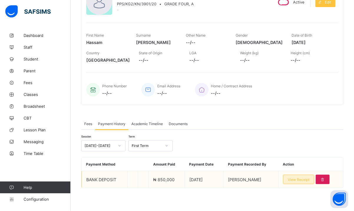
click at [299, 177] on span "View Receipt" at bounding box center [299, 179] width 22 height 4
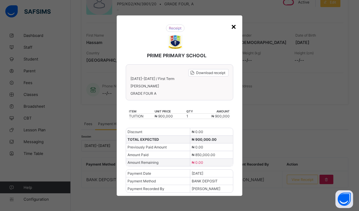
click at [236, 26] on div "×" at bounding box center [234, 26] width 6 height 10
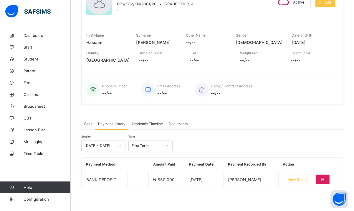
scroll to position [0, 0]
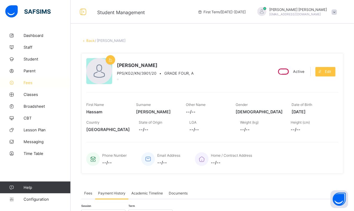
click at [15, 85] on link "Fees" at bounding box center [35, 83] width 71 height 12
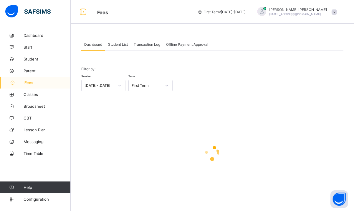
click at [124, 42] on span "Student List" at bounding box center [118, 44] width 20 height 4
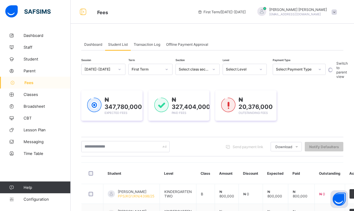
click at [318, 70] on icon at bounding box center [320, 69] width 4 height 6
click at [285, 110] on div "Unpaid" at bounding box center [299, 109] width 52 height 9
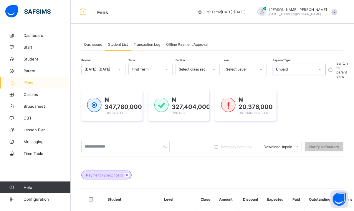
scroll to position [184, 0]
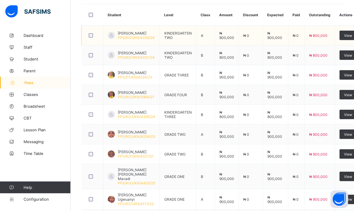
click at [128, 30] on td "[PERSON_NAME] PPS/KG1/KN/4356/24" at bounding box center [131, 36] width 57 height 20
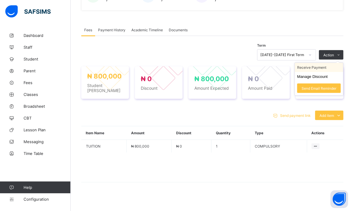
click at [327, 68] on li "Receive Payment" at bounding box center [319, 67] width 48 height 9
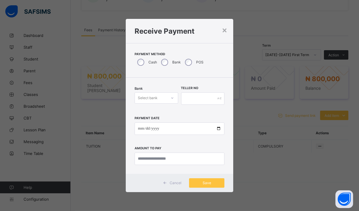
click at [162, 100] on div "Select bank" at bounding box center [151, 98] width 32 height 8
click at [162, 115] on div "Zenith Bank - Prime College Kano" at bounding box center [156, 113] width 43 height 14
click at [199, 94] on input "text" at bounding box center [203, 98] width 44 height 12
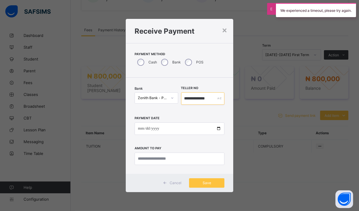
type input "**********"
click at [140, 127] on input "date" at bounding box center [180, 128] width 90 height 12
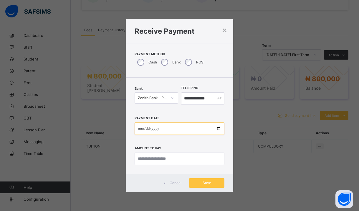
type input "**********"
click at [157, 161] on input "currency" at bounding box center [180, 158] width 90 height 12
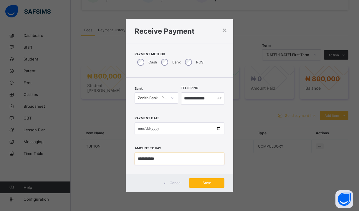
type input "**********"
click at [201, 181] on span "Save" at bounding box center [207, 182] width 27 height 4
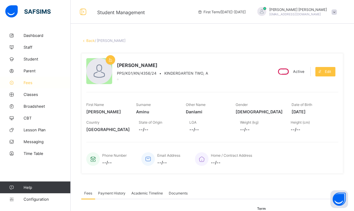
click at [19, 86] on link "Fees" at bounding box center [35, 83] width 71 height 12
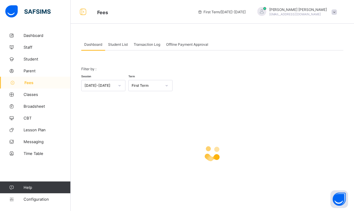
click at [115, 46] on span "Student List" at bounding box center [118, 44] width 20 height 4
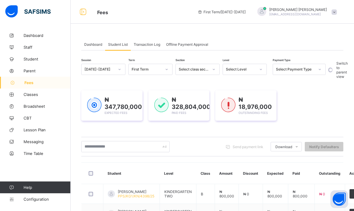
click at [285, 69] on div "Select Payment Type" at bounding box center [295, 69] width 39 height 4
click at [283, 109] on div "Unpaid" at bounding box center [299, 109] width 52 height 9
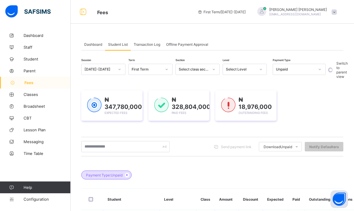
click at [337, 12] on span at bounding box center [334, 11] width 5 height 5
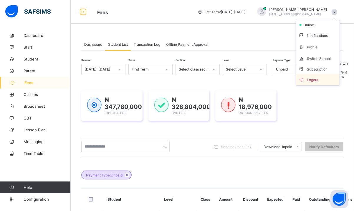
click at [325, 74] on li "Logout" at bounding box center [318, 79] width 44 height 11
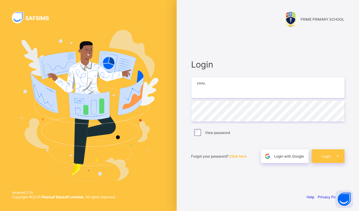
type input "**********"
